Goal: Browse casually: Explore the website without a specific task or goal

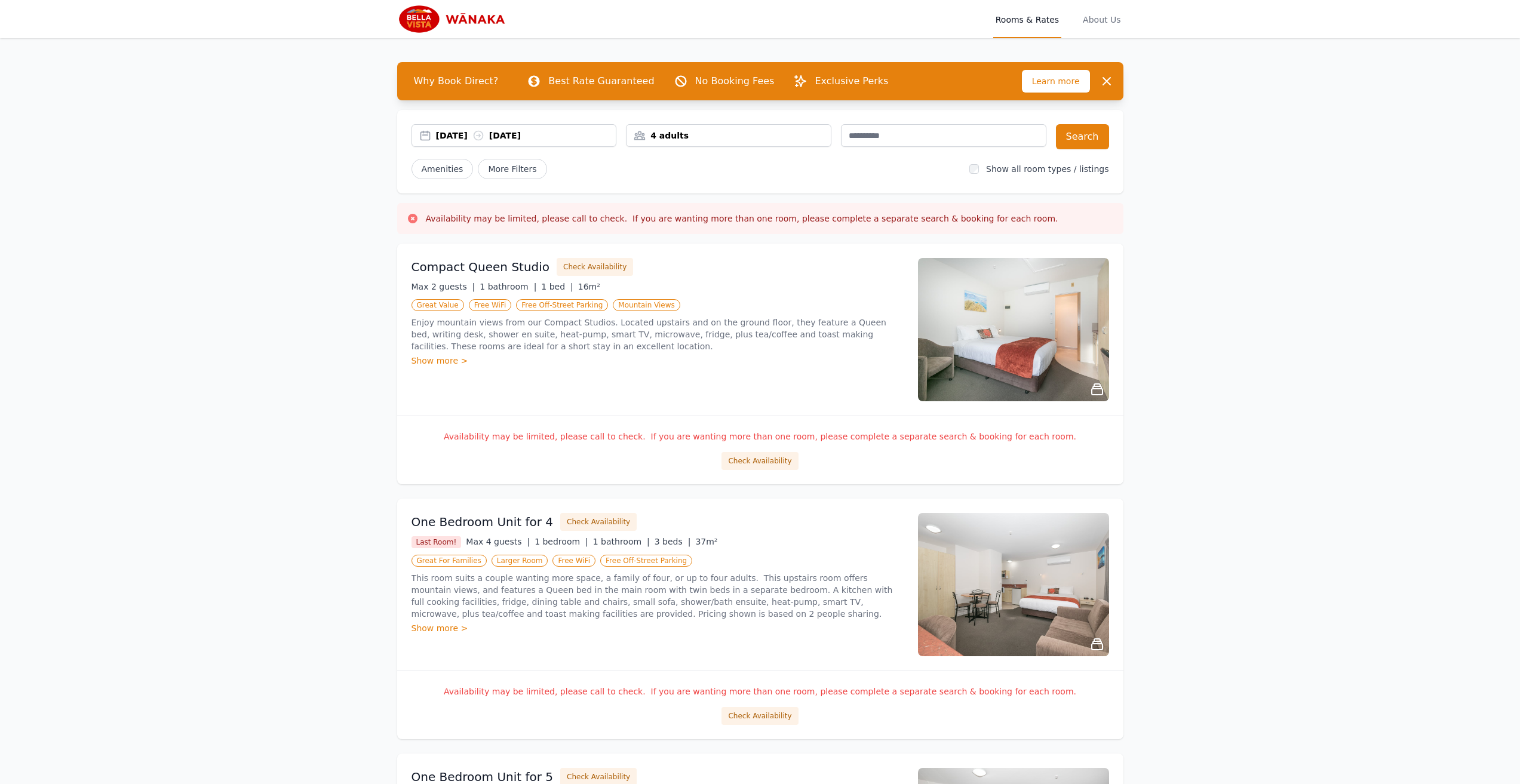
click at [1039, 610] on img at bounding box center [1013, 584] width 191 height 143
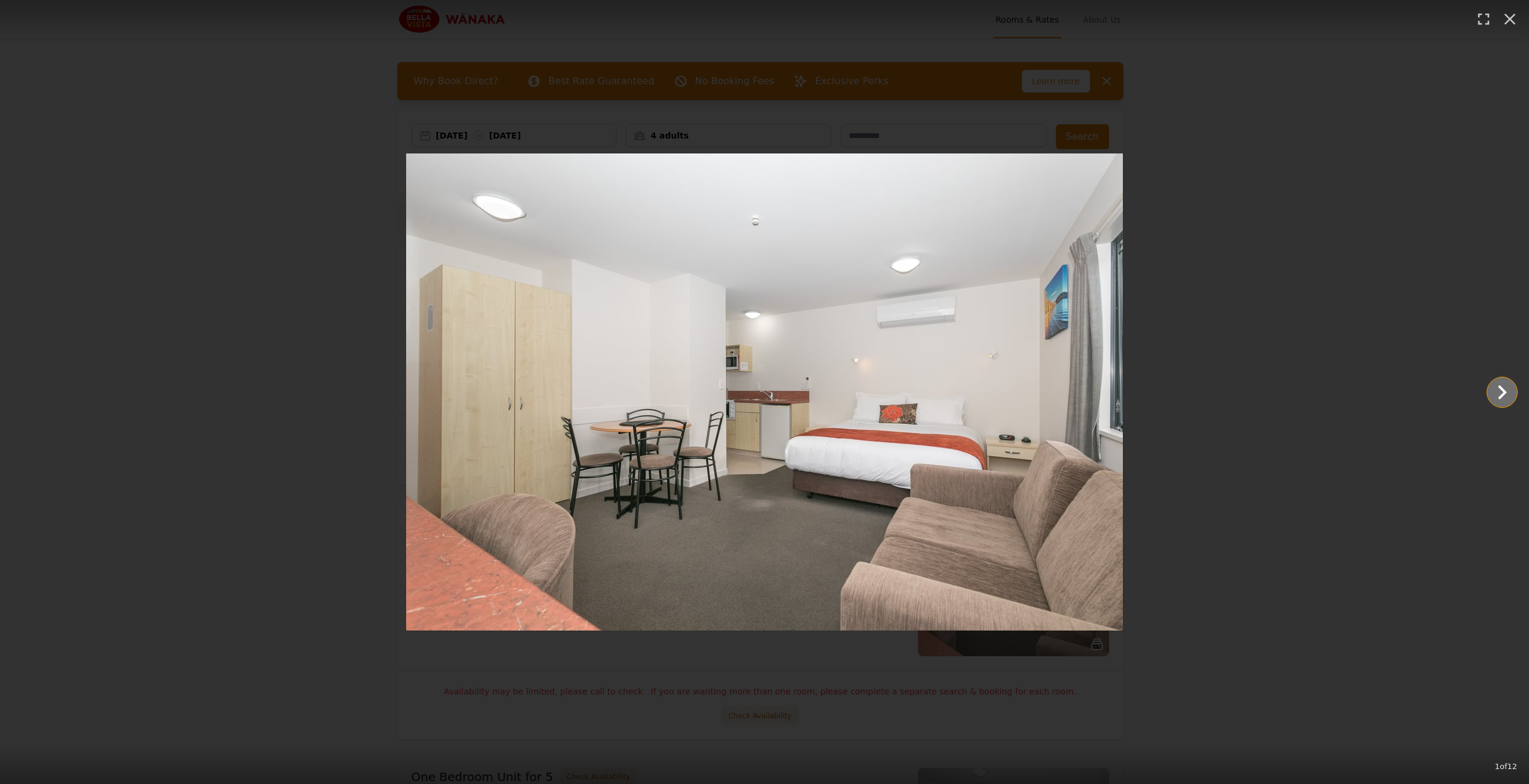
click at [1507, 390] on icon "Show slide 2 of 12" at bounding box center [1502, 392] width 29 height 29
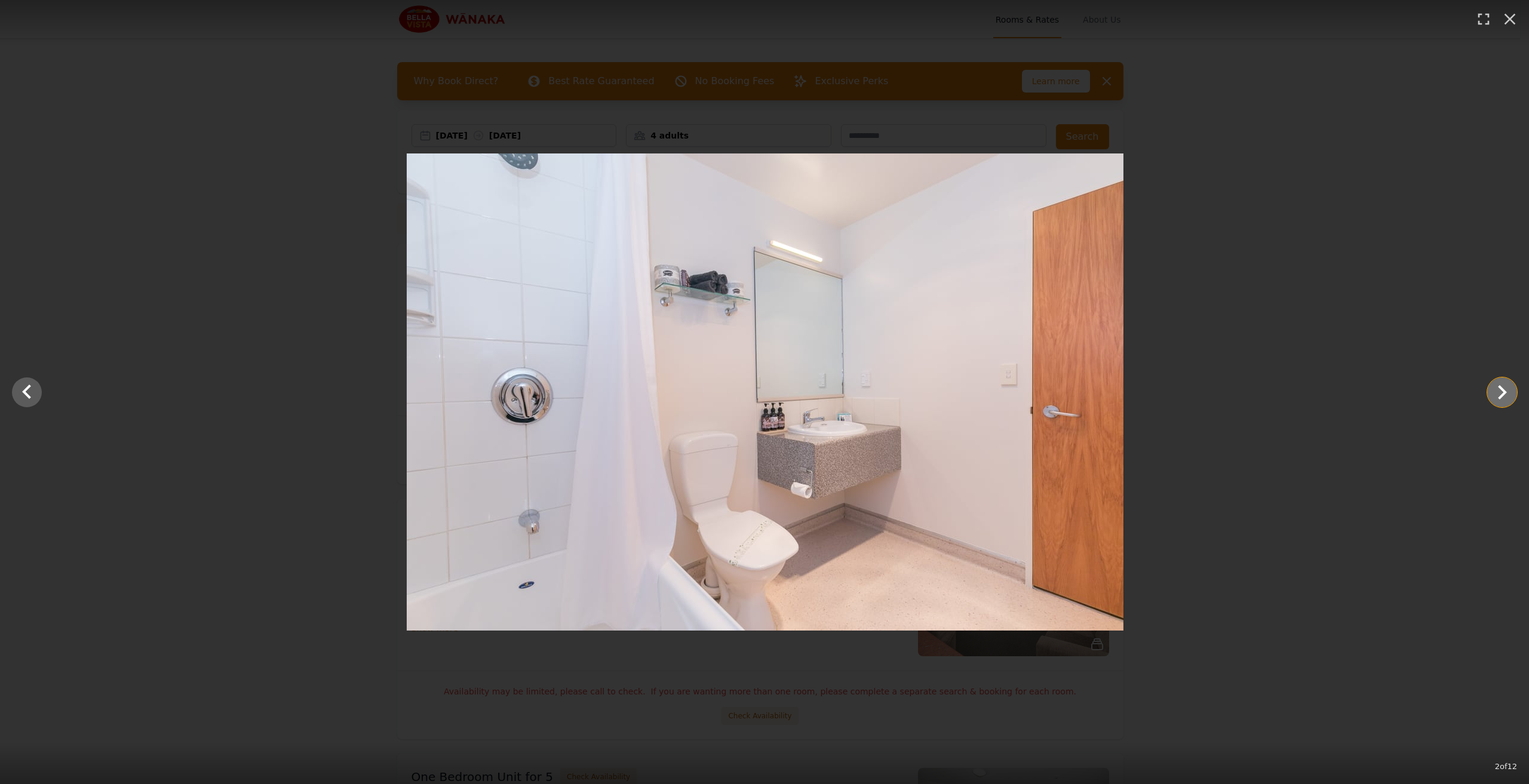
click at [1506, 390] on icon "Show slide 3 of 12" at bounding box center [1502, 392] width 29 height 29
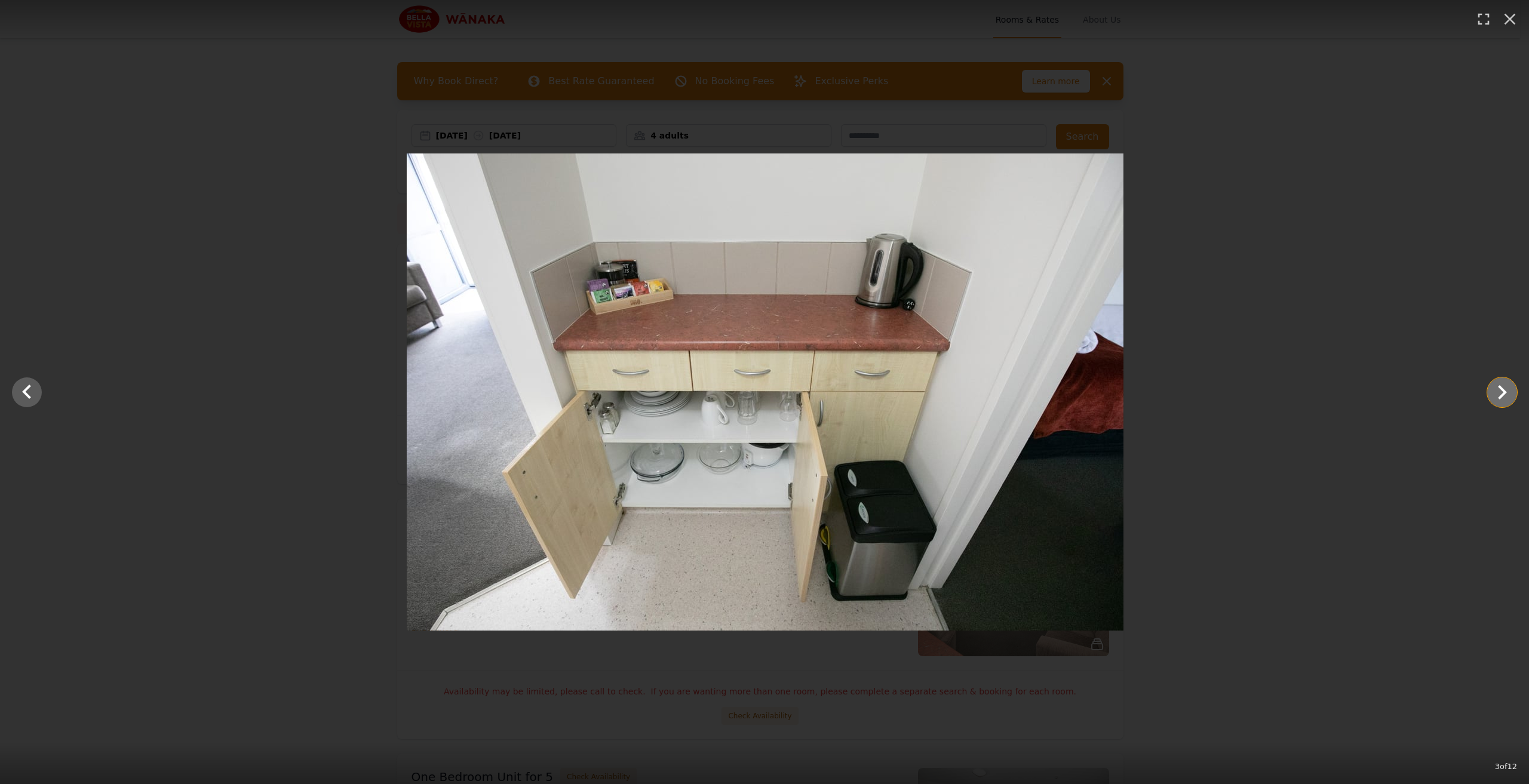
click at [1506, 390] on icon "Show slide 4 of 12" at bounding box center [1502, 392] width 29 height 29
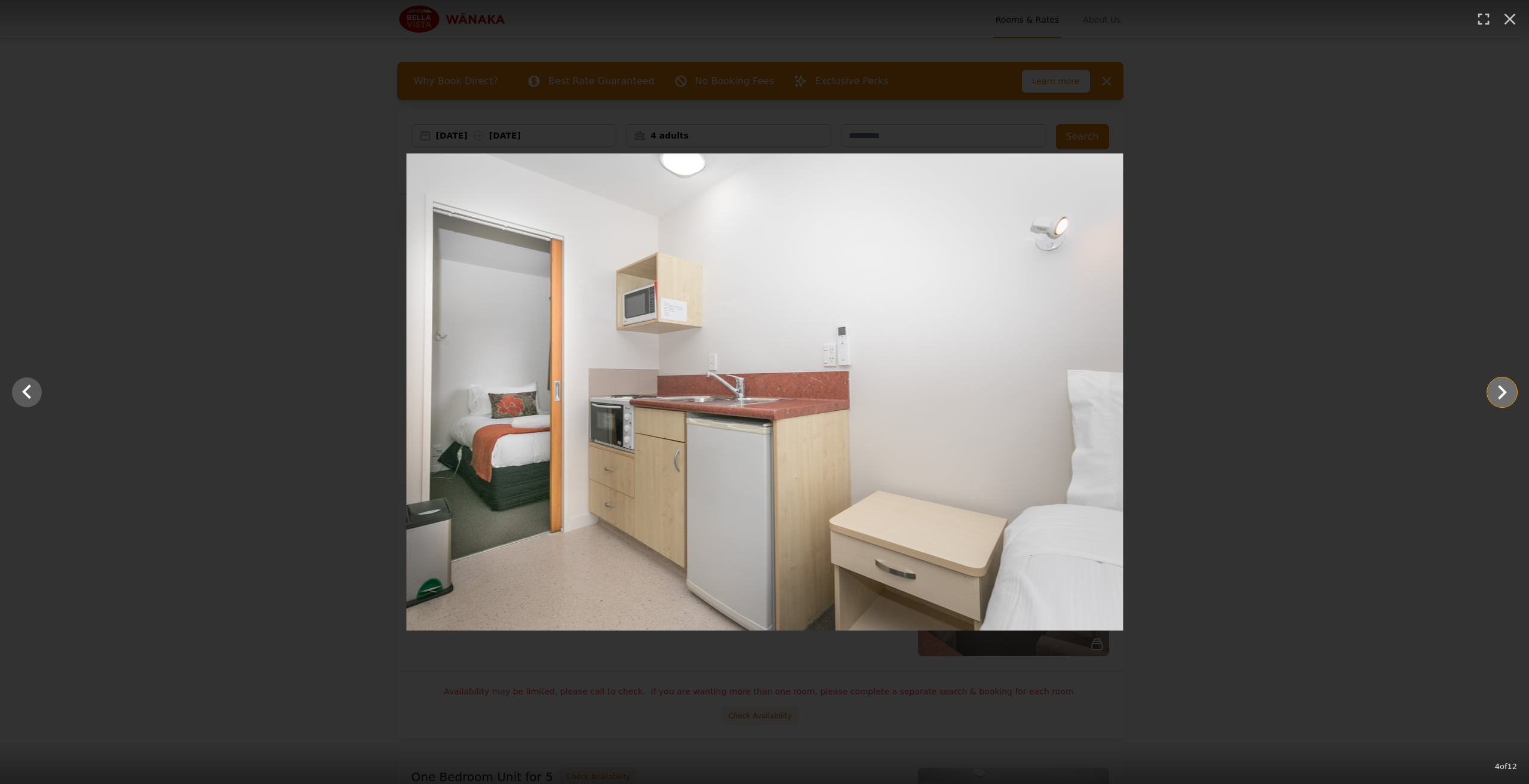
click at [1506, 390] on icon "Show slide 5 of 12" at bounding box center [1502, 392] width 29 height 29
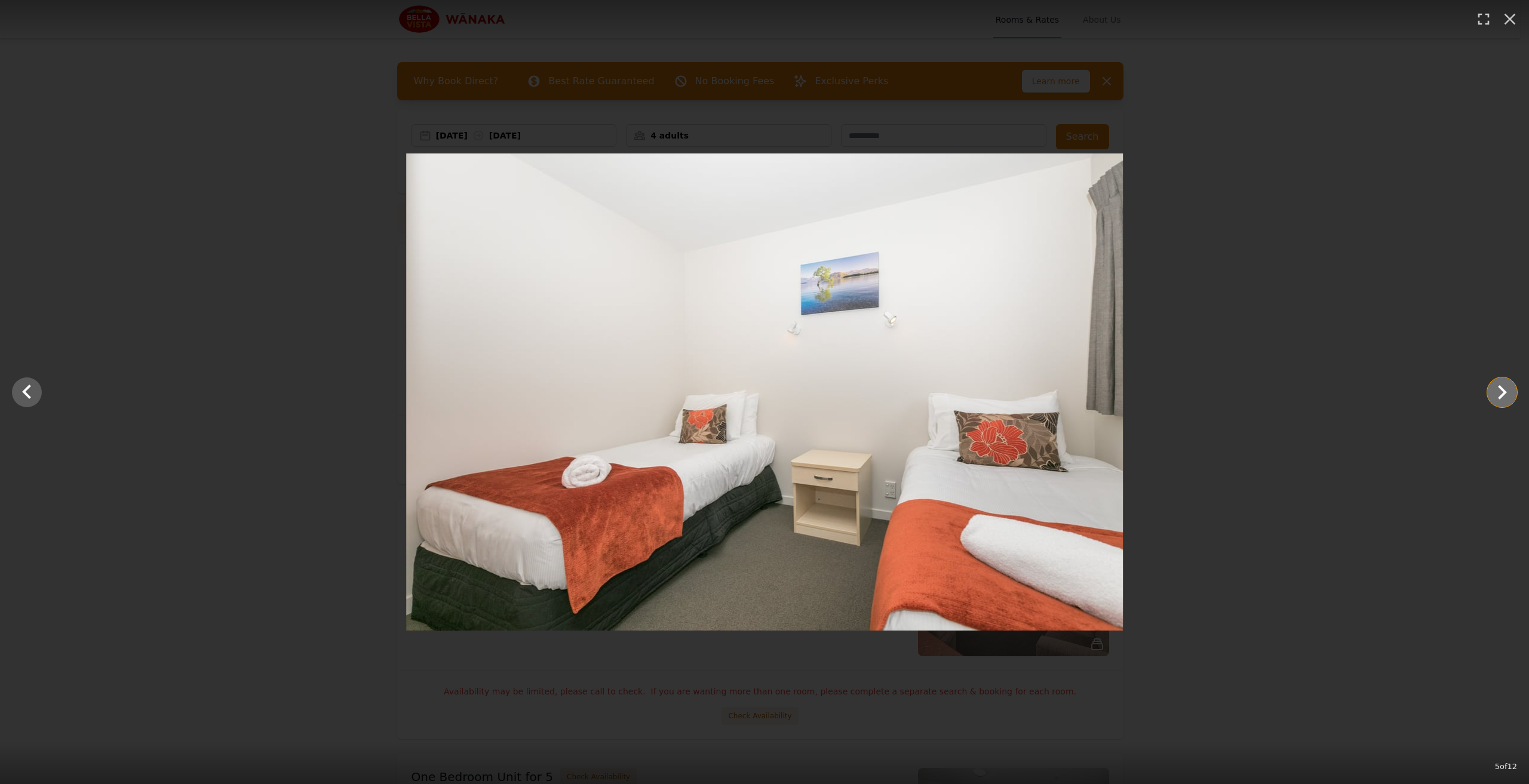
click at [1506, 390] on icon "Show slide 6 of 12" at bounding box center [1502, 392] width 29 height 29
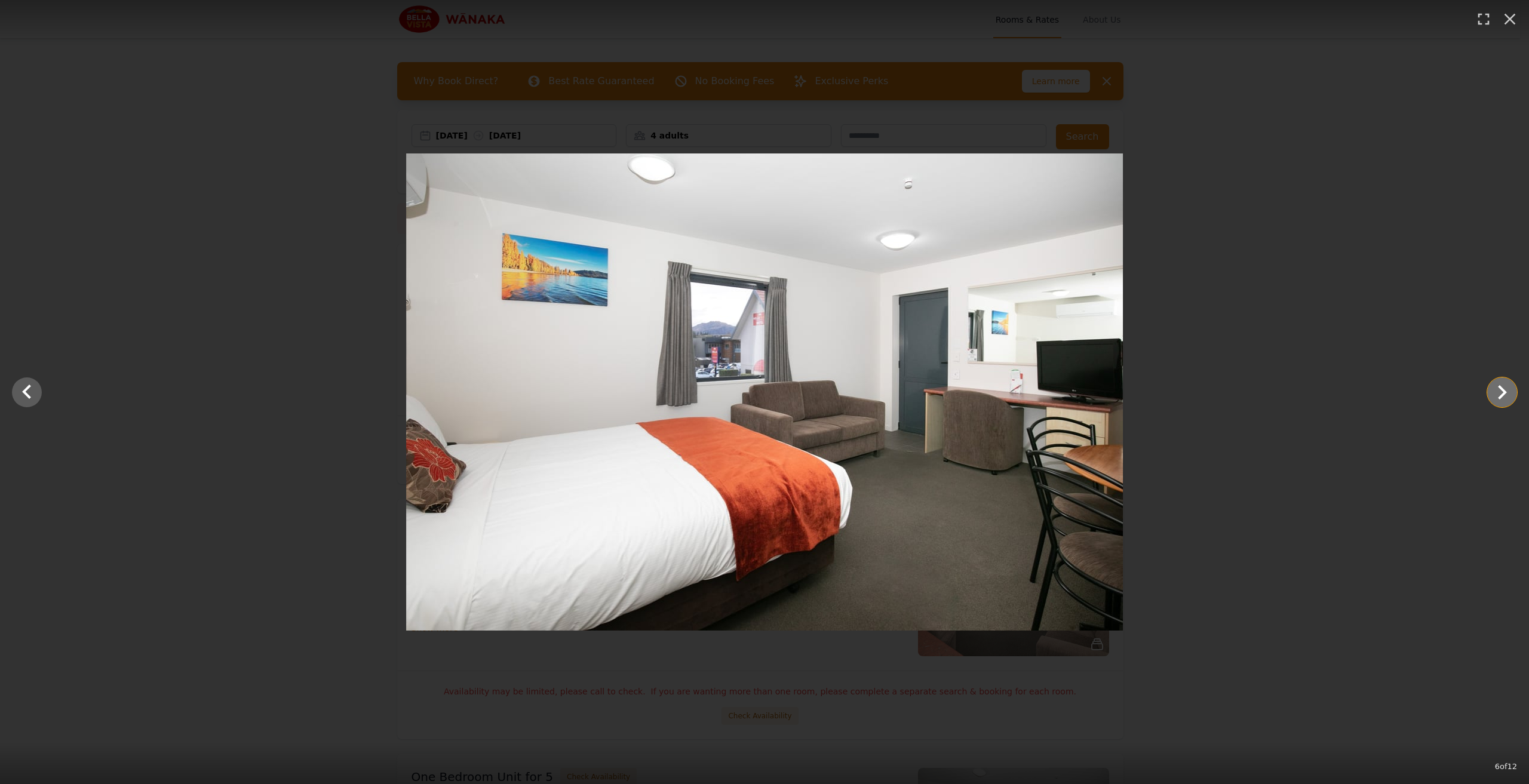
click at [1506, 390] on icon "Show slide 7 of 12" at bounding box center [1502, 392] width 29 height 29
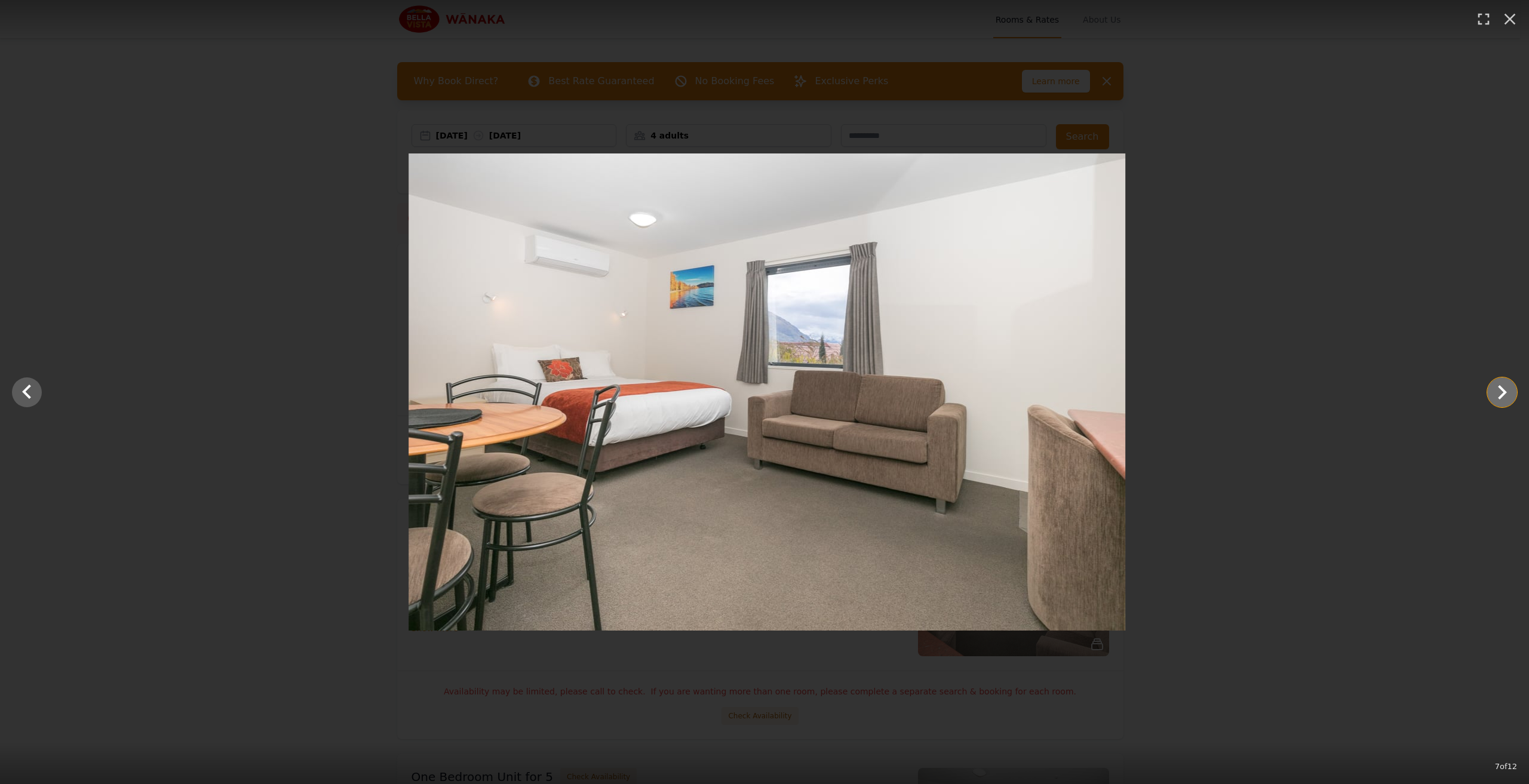
click at [1506, 390] on icon "Show slide 8 of 12" at bounding box center [1502, 392] width 29 height 29
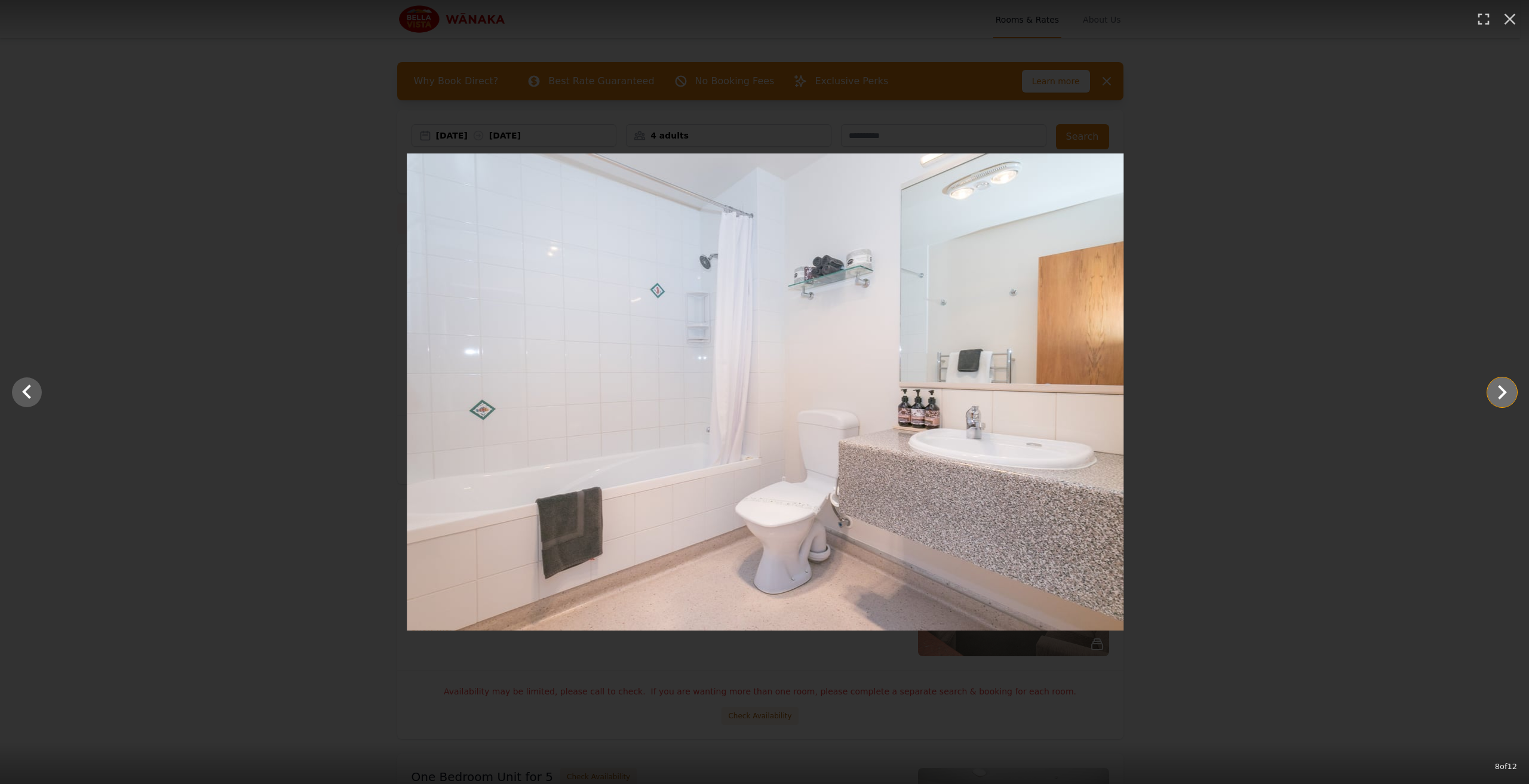
click at [1506, 390] on icon "Show slide 9 of 12" at bounding box center [1502, 392] width 29 height 29
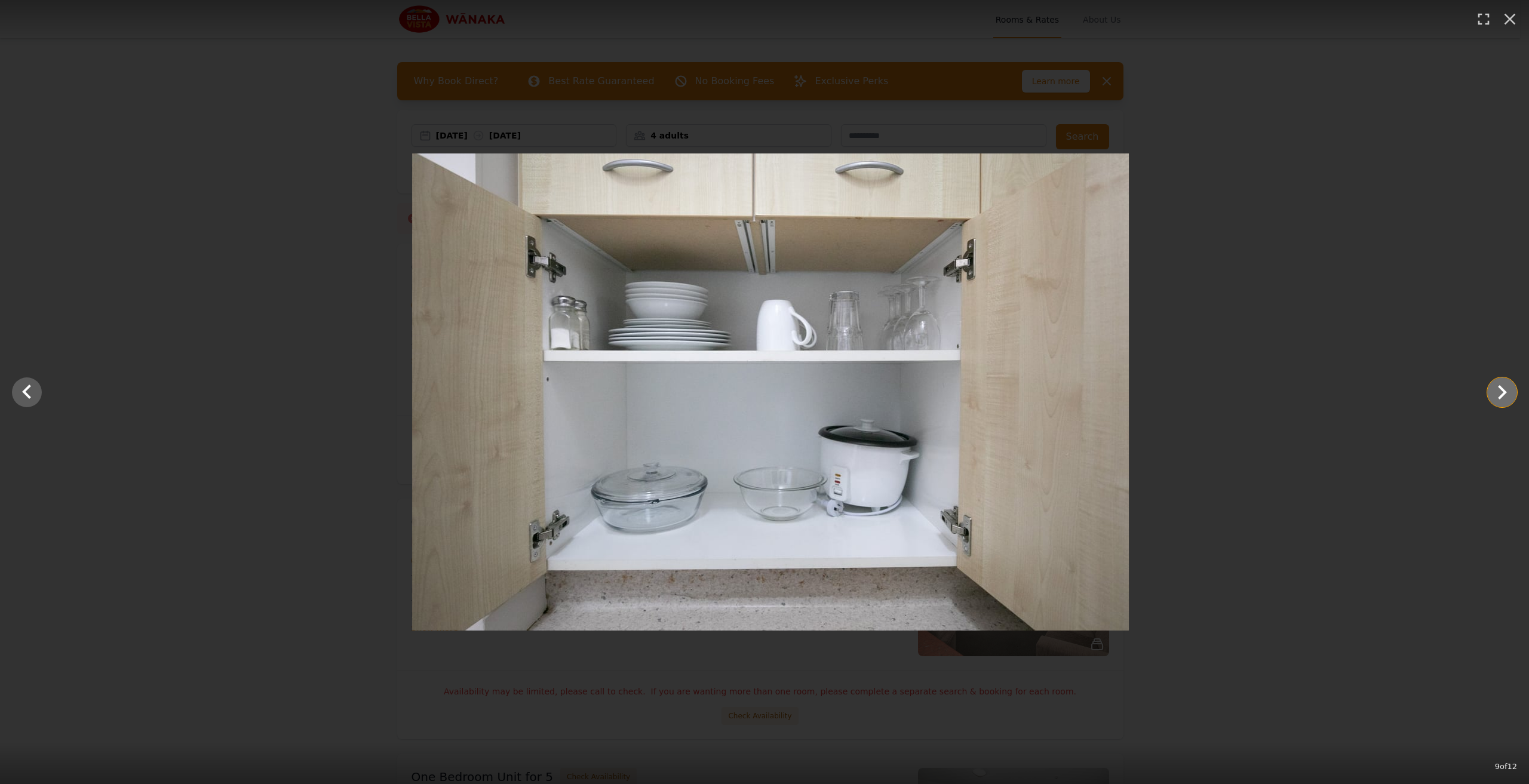
click at [1493, 394] on icon "Show slide 10 of 12" at bounding box center [1502, 392] width 29 height 29
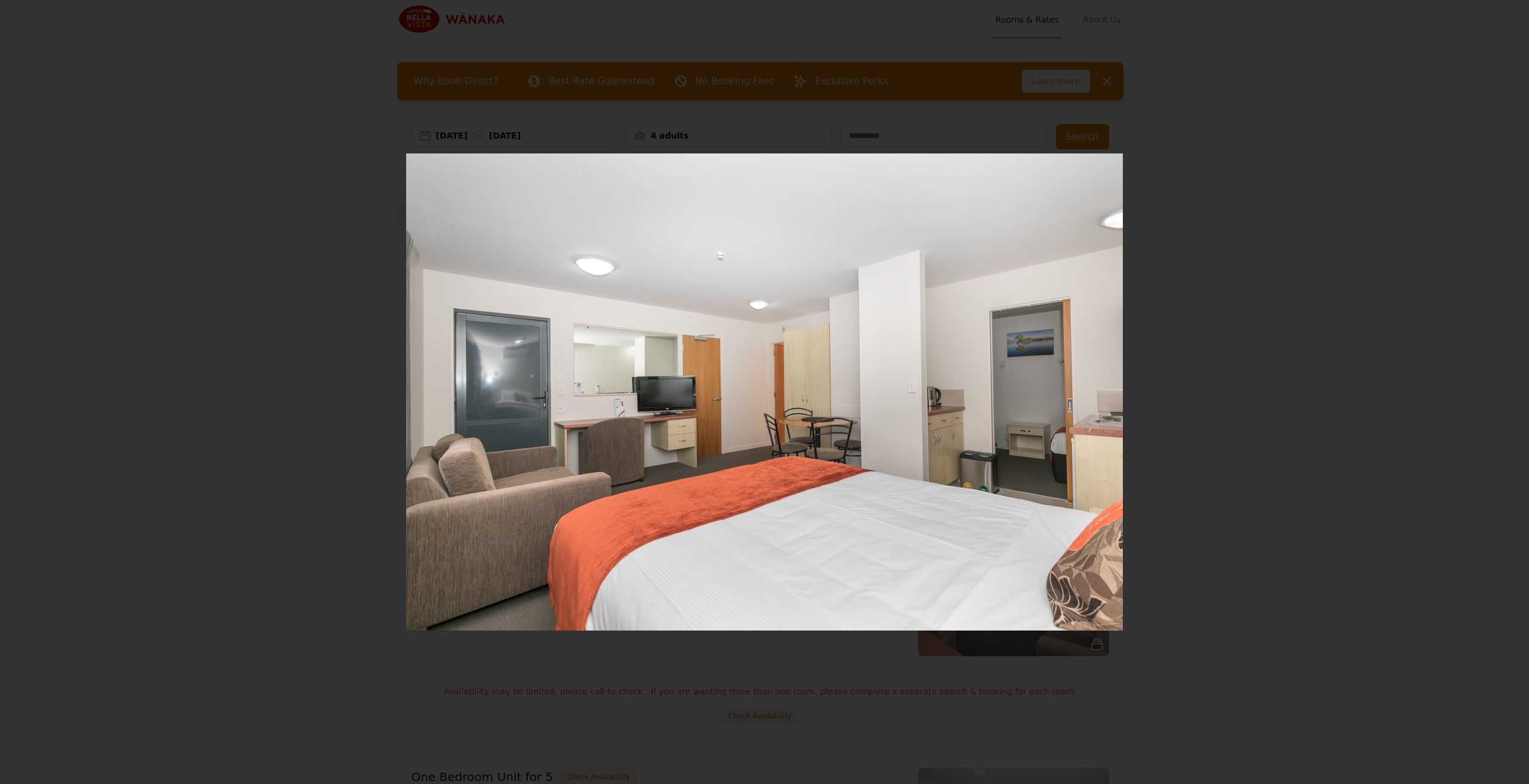
click at [1493, 394] on icon "Show slide 11 of 12" at bounding box center [1502, 392] width 29 height 29
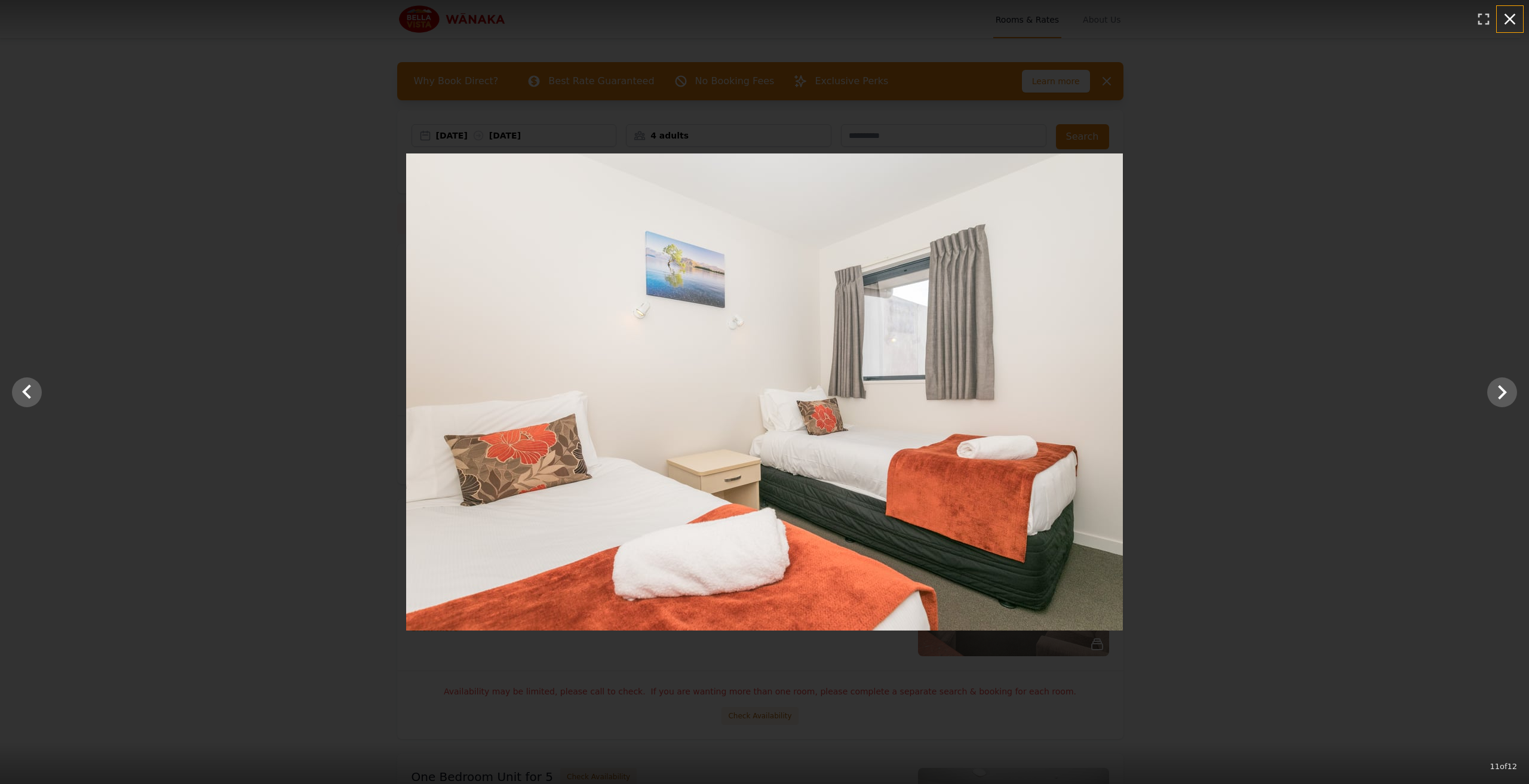
click at [1511, 20] on icon "button" at bounding box center [1510, 20] width 11 height 11
